Goal: Task Accomplishment & Management: Use online tool/utility

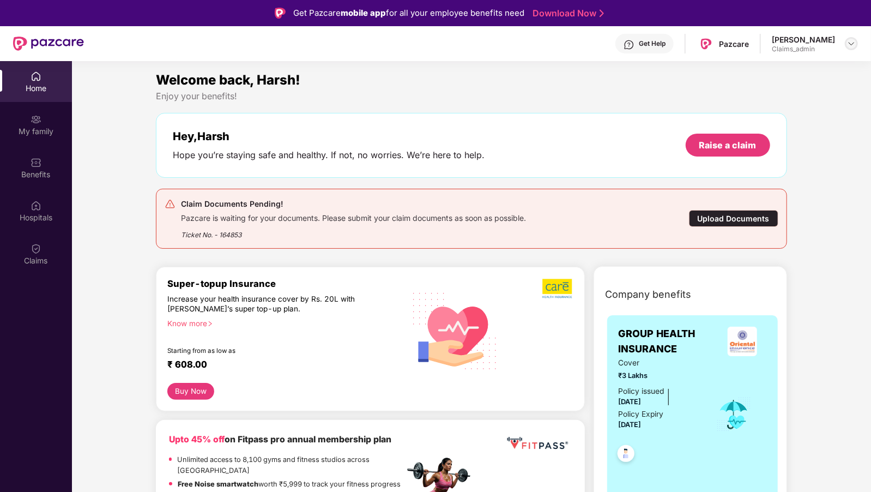
click at [854, 41] on img at bounding box center [851, 43] width 9 height 9
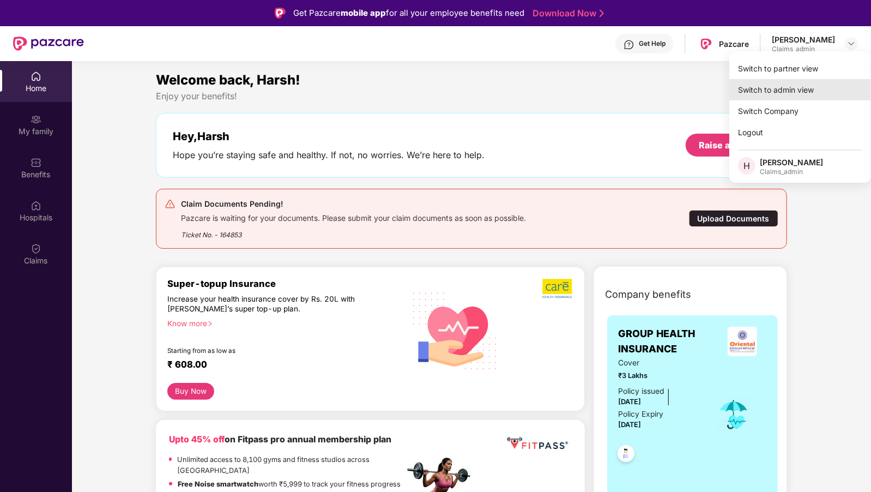
click at [792, 87] on div "Switch to admin view" at bounding box center [800, 89] width 142 height 21
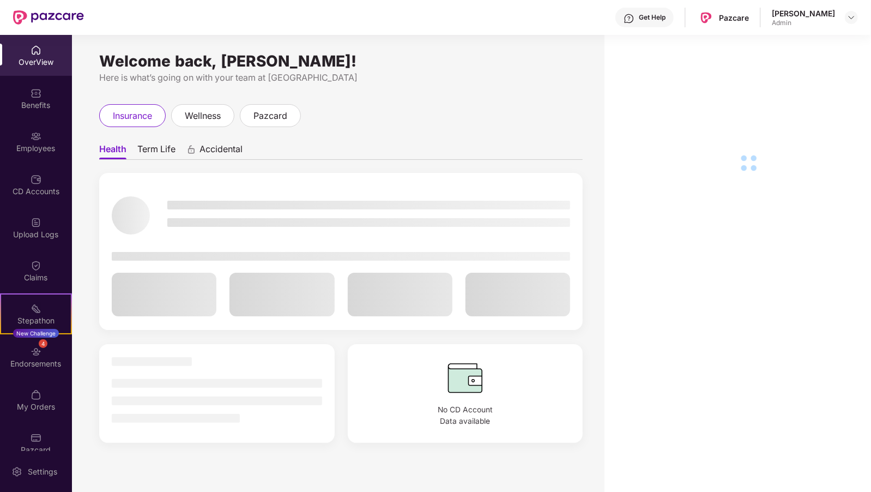
click at [859, 13] on header "Get Help Pazcare [PERSON_NAME] Admin" at bounding box center [435, 17] width 871 height 35
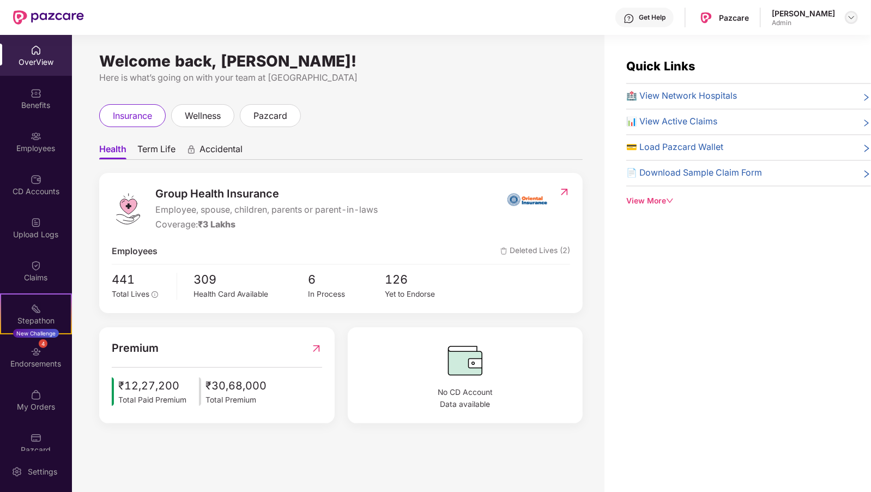
click at [851, 14] on img at bounding box center [851, 17] width 9 height 9
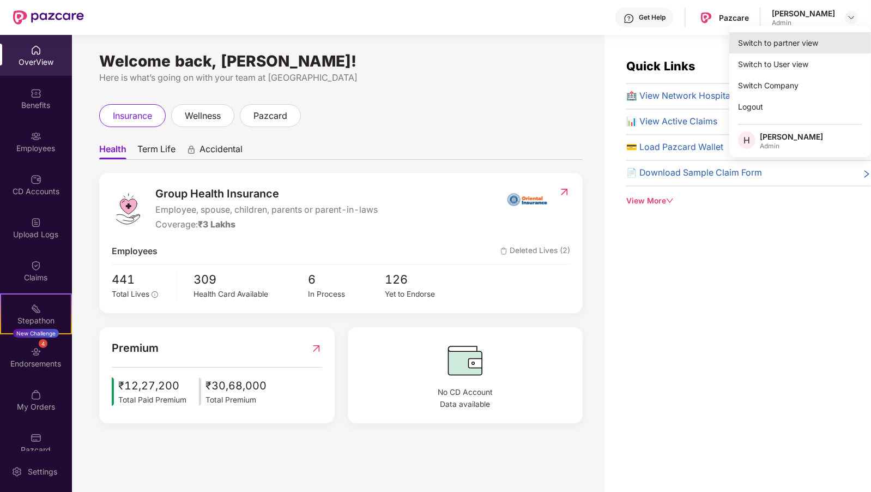
click at [750, 47] on div "Switch to partner view" at bounding box center [800, 42] width 142 height 21
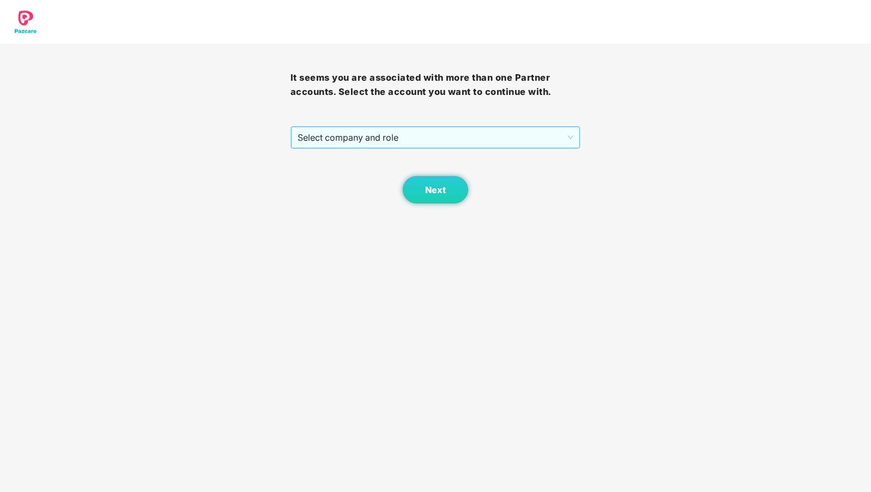
click at [356, 136] on span "Select company and role" at bounding box center [436, 137] width 276 height 21
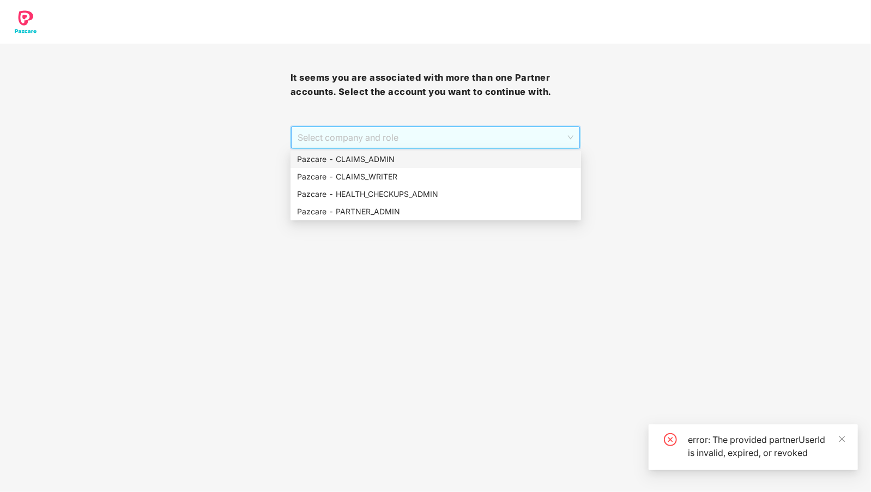
click at [410, 156] on div "Pazcare - CLAIMS_ADMIN" at bounding box center [435, 159] width 277 height 12
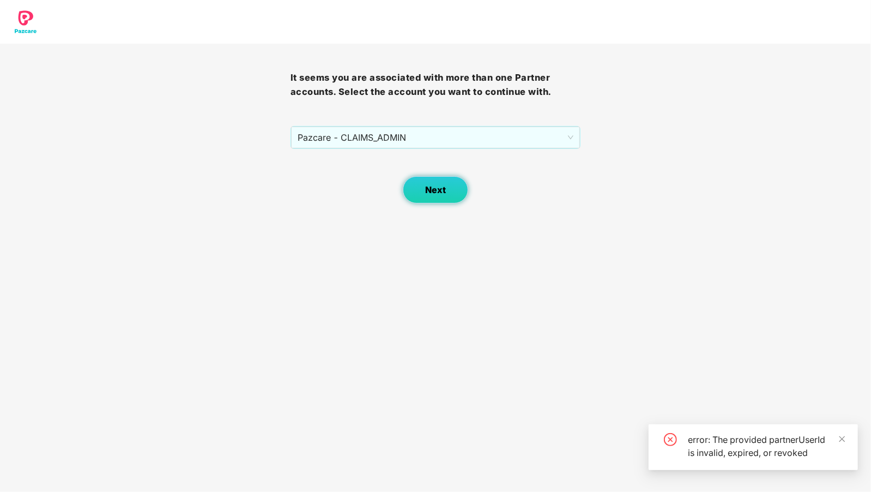
click at [433, 176] on button "Next" at bounding box center [435, 189] width 65 height 27
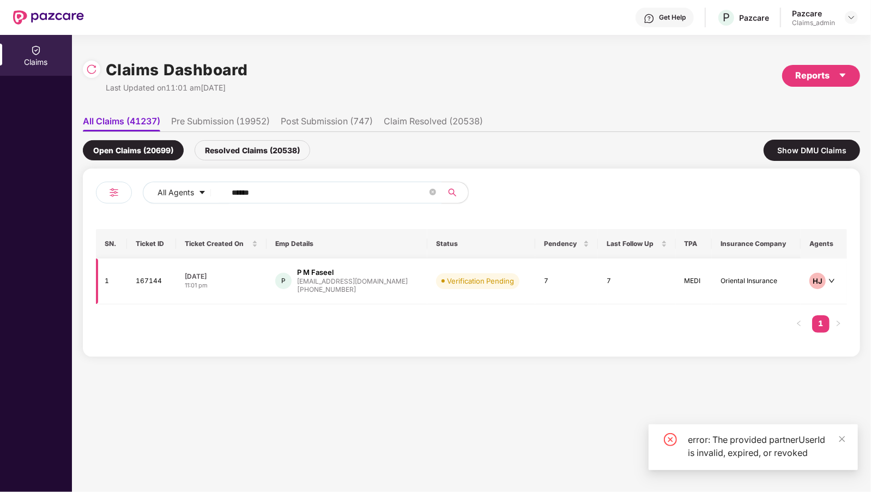
click at [366, 278] on div "[EMAIL_ADDRESS][DOMAIN_NAME]" at bounding box center [352, 280] width 111 height 7
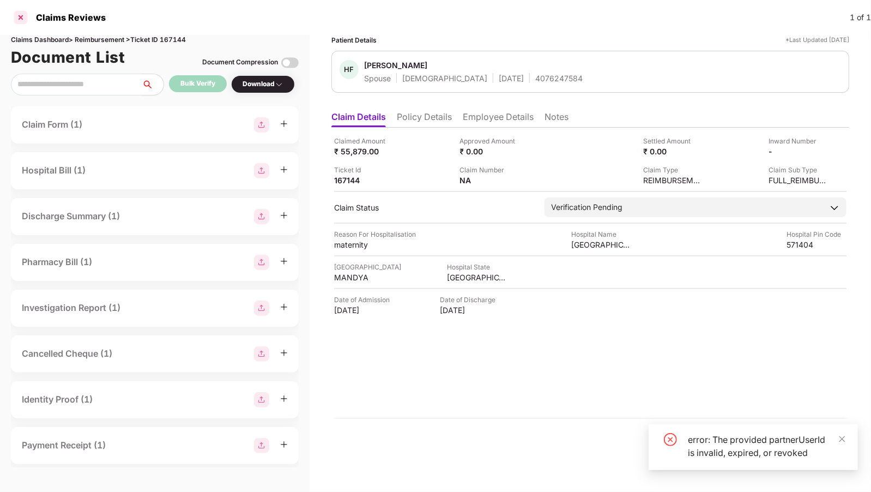
click at [16, 14] on div at bounding box center [20, 17] width 17 height 17
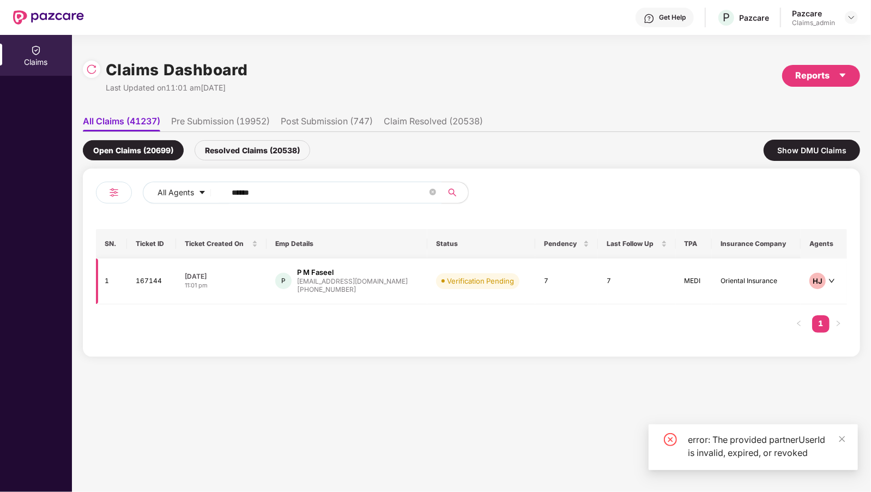
click at [441, 281] on span at bounding box center [442, 280] width 3 height 3
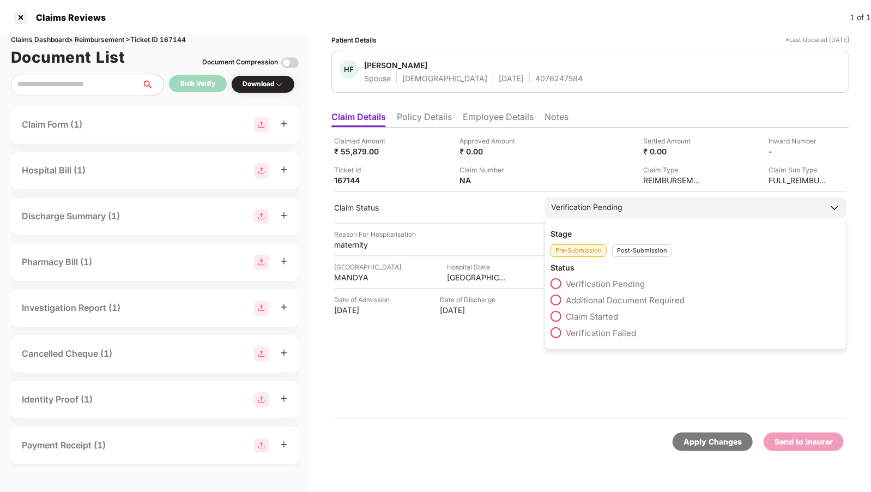
click at [652, 208] on div "Verification Pending" at bounding box center [695, 207] width 302 height 20
click at [633, 247] on div "Post-Submission" at bounding box center [642, 250] width 60 height 13
click at [595, 249] on div "Pre-Submission" at bounding box center [578, 250] width 56 height 13
click at [643, 249] on div "Post-Submission" at bounding box center [642, 250] width 60 height 13
click at [565, 198] on div "Verification Pending" at bounding box center [695, 207] width 302 height 20
